Goal: Task Accomplishment & Management: Manage account settings

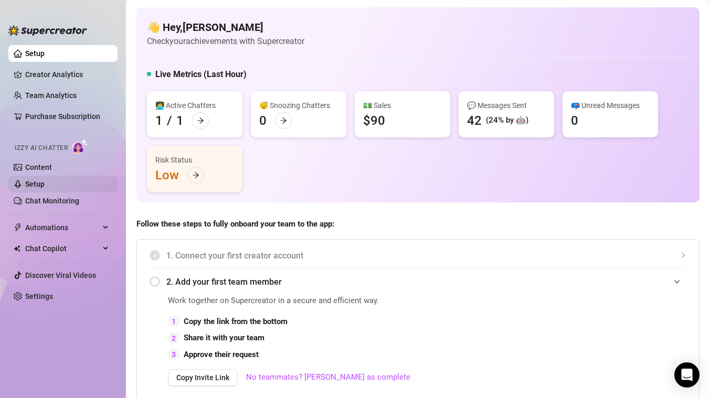
click at [45, 188] on link "Setup" at bounding box center [34, 184] width 19 height 8
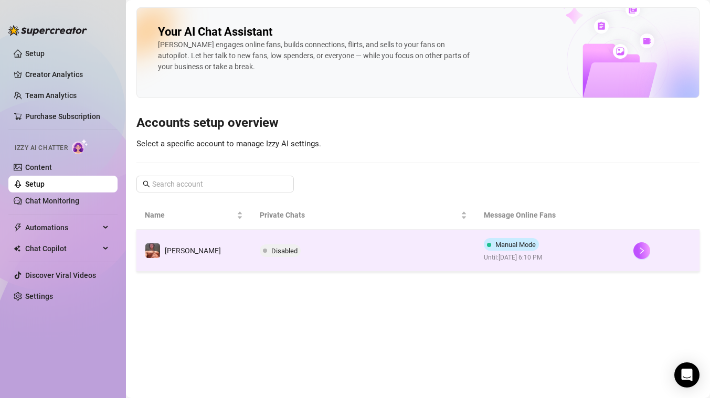
click at [200, 241] on td "[PERSON_NAME]" at bounding box center [193, 251] width 115 height 42
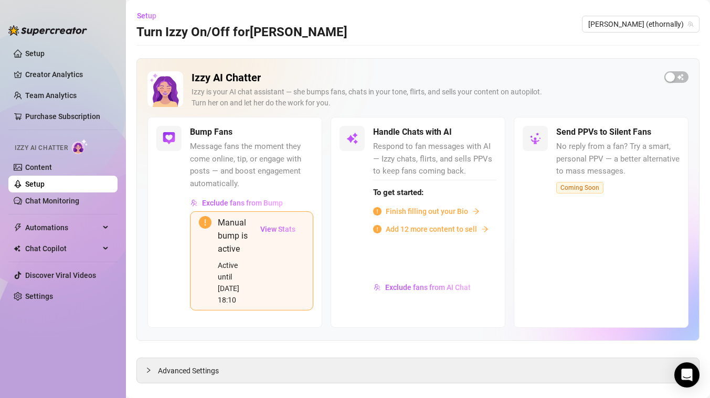
scroll to position [5, 0]
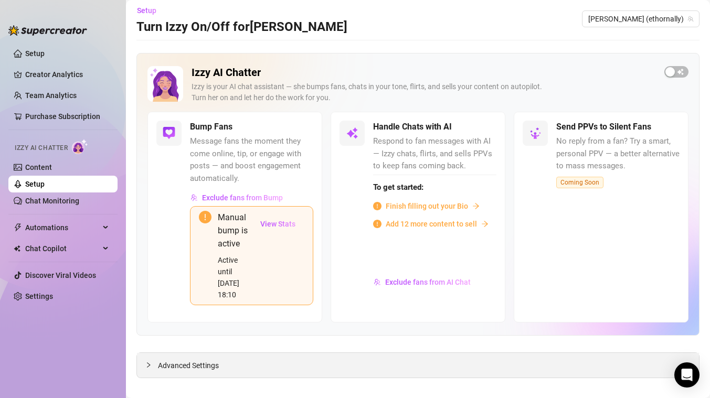
click at [199, 360] on span "Advanced Settings" at bounding box center [188, 366] width 61 height 12
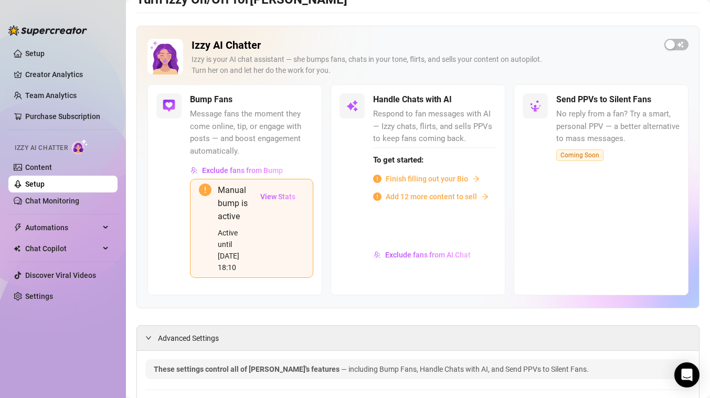
scroll to position [0, 0]
